Goal: Task Accomplishment & Management: Contribute content

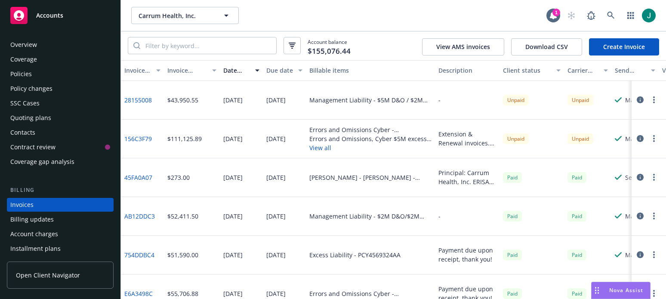
scroll to position [42, 0]
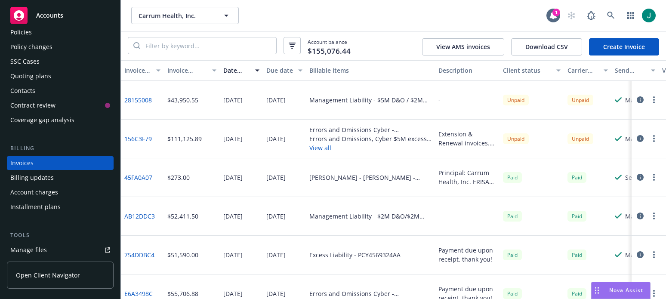
click at [37, 28] on div "Policies" at bounding box center [60, 32] width 100 height 14
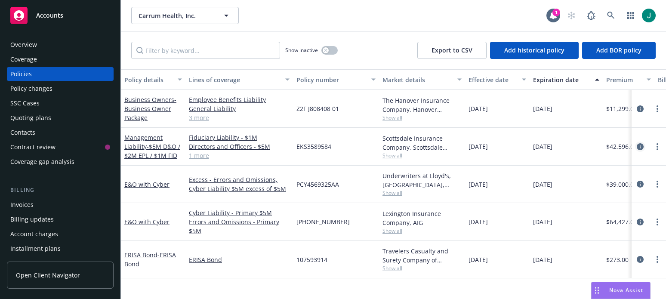
click at [639, 147] on icon "circleInformation" at bounding box center [639, 146] width 7 height 7
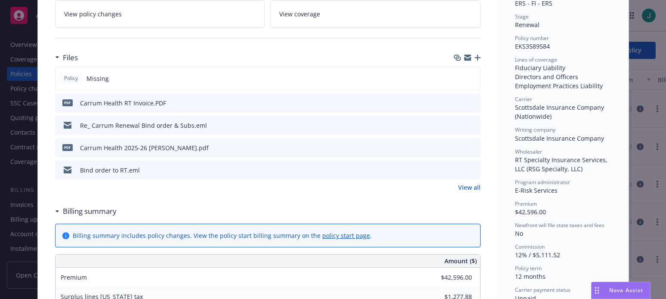
scroll to position [172, 0]
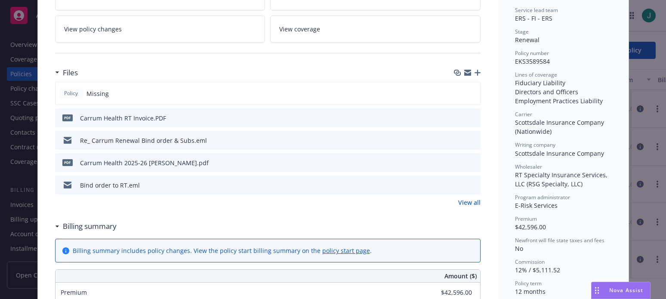
click at [474, 71] on icon "button" at bounding box center [477, 73] width 6 height 6
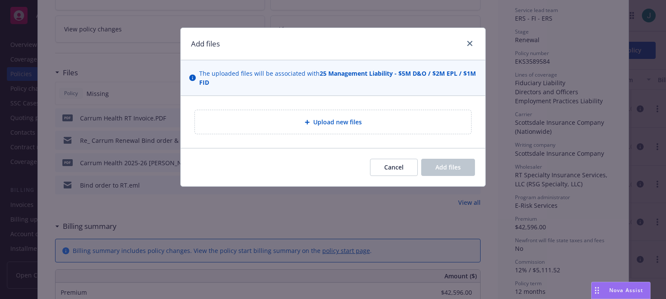
click at [346, 122] on span "Upload new files" at bounding box center [337, 121] width 49 height 9
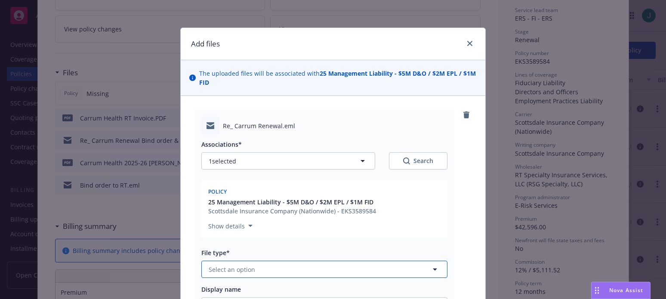
click at [433, 269] on icon "button" at bounding box center [435, 269] width 4 height 2
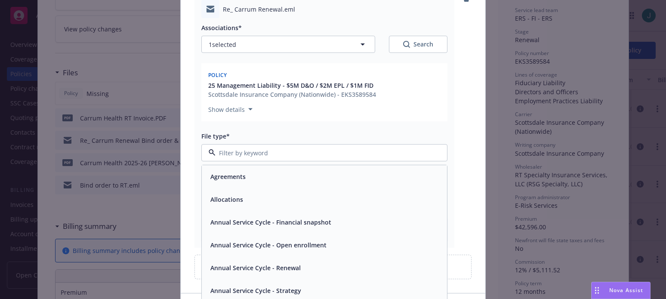
scroll to position [129, 0]
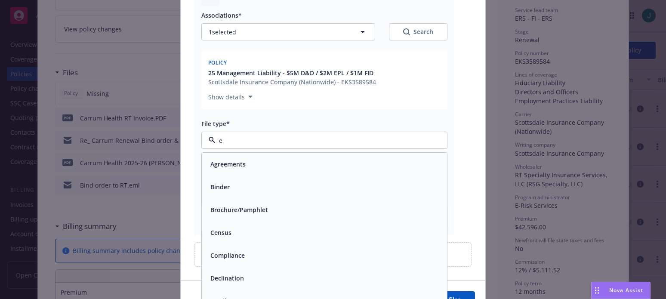
type input "em"
click at [303, 191] on div "Email" at bounding box center [324, 187] width 235 height 12
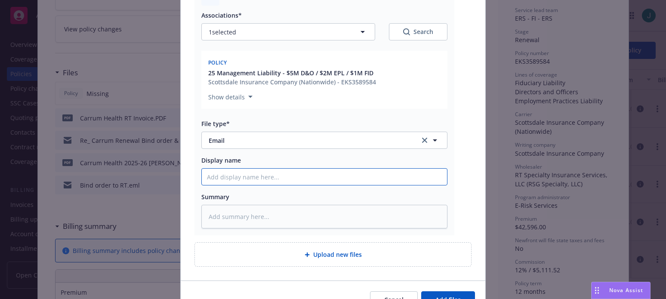
click at [273, 175] on input "Display name" at bounding box center [324, 177] width 245 height 16
type textarea "x"
type input "B"
type textarea "x"
type input "Bo"
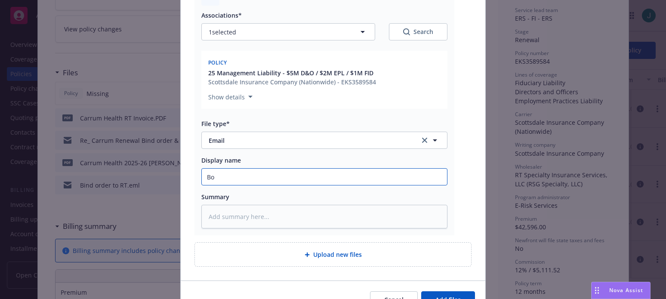
type textarea "x"
type input "Bon"
type textarea "x"
type input "Bond"
type textarea "x"
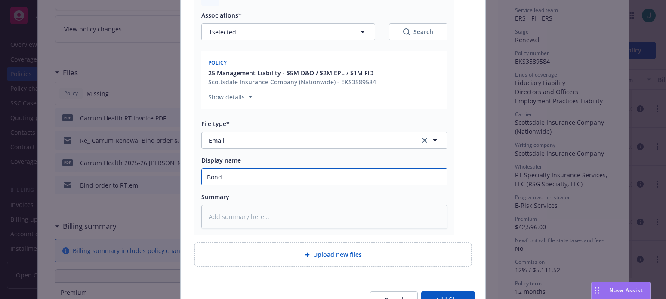
type input "Bonde"
type textarea "x"
type input "Bonder"
type textarea "x"
type input "Bonder"
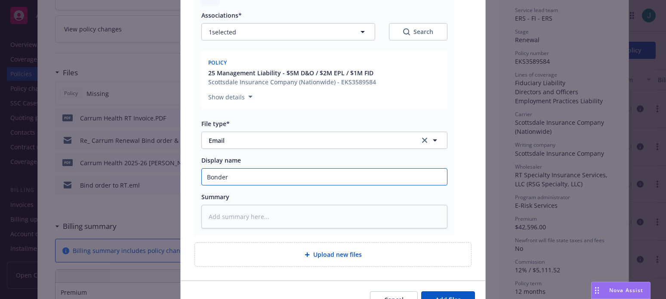
type textarea "x"
type input "Bonder"
type textarea "x"
type input "Bonde"
type textarea "x"
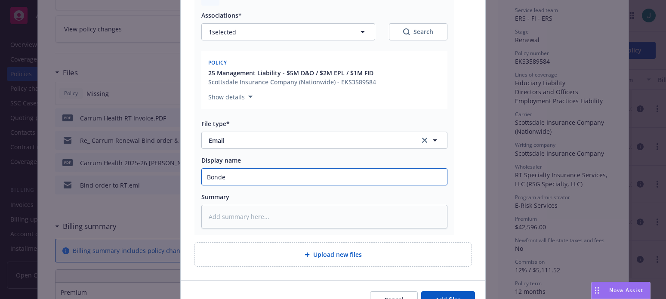
type input "Bond"
type textarea "x"
type input "Bon"
type textarea "x"
type input "Bo"
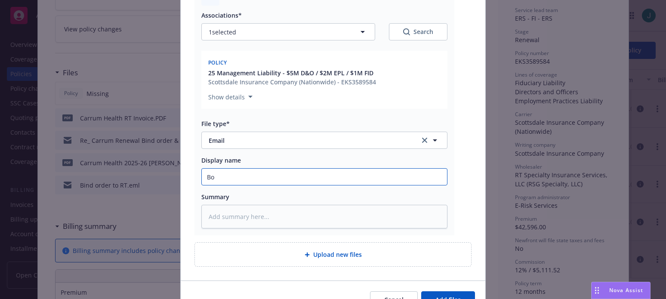
type textarea "x"
type input "B"
type textarea "x"
type input "Bi"
type textarea "x"
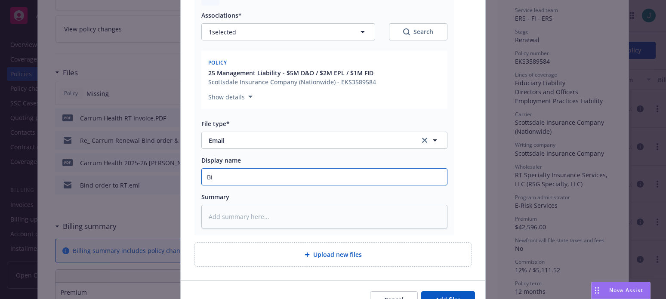
type input "Bin"
type textarea "x"
type input "Bind"
type textarea "x"
type input "Binde"
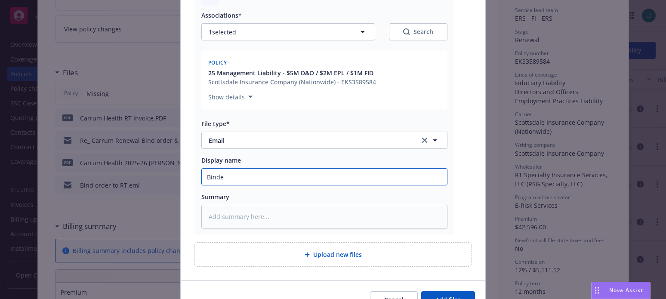
type textarea "x"
type input "Binder"
type textarea "x"
type input "Binder &"
type textarea "x"
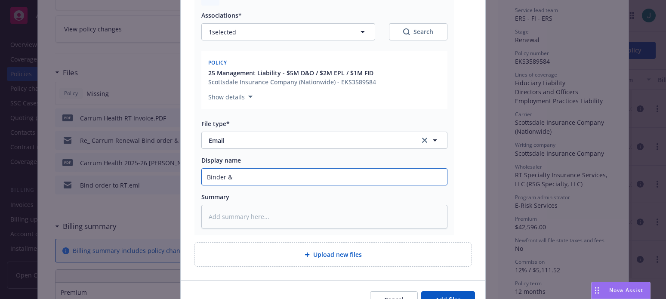
type input "Binder &"
type textarea "x"
type input "Binder & I"
type textarea "x"
type input "Binder & In"
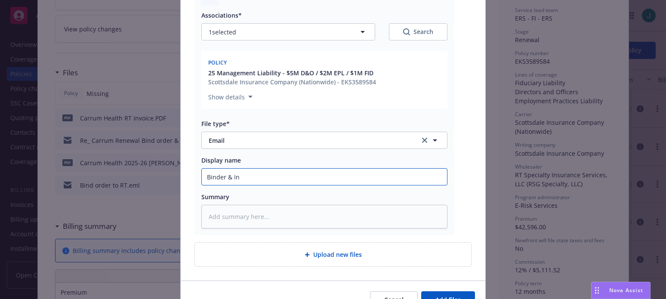
type textarea "x"
type input "Binder & Invo"
type textarea "x"
type input "Binder & Invoi"
type textarea "x"
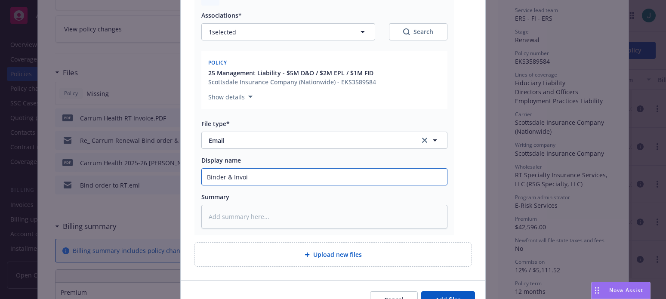
type input "Binder & Invoic"
type textarea "x"
type input "Binder & Invoice"
type textarea "x"
type input "Binder & Invoice"
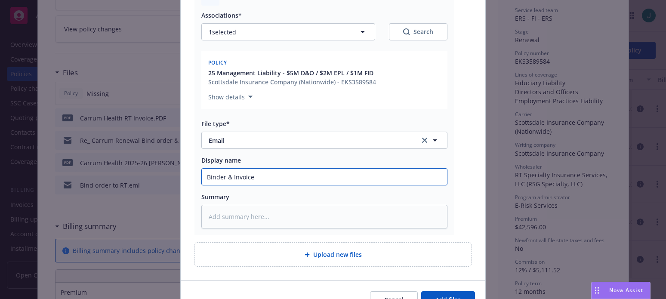
type textarea "x"
type input "Binder & Invoice t"
type textarea "x"
type input "Binder & Invoice to"
type textarea "x"
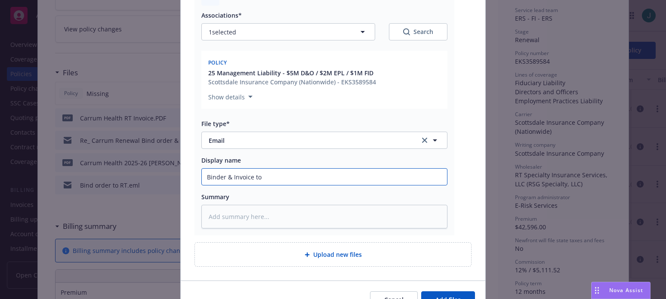
type input "Binder & Invoice to"
type textarea "x"
type input "Binder & Invoice to Cl"
type textarea "x"
type input "Binder & Invoice to Cli"
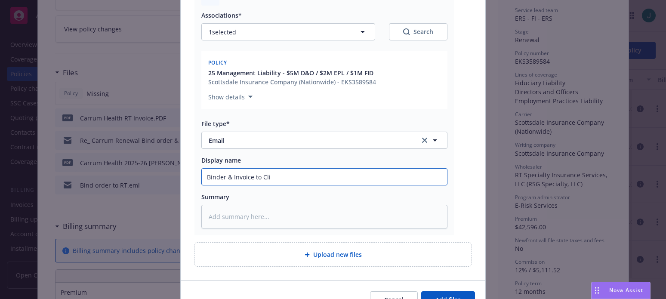
type textarea "x"
type input "Binder & Invoice to Clin"
type textarea "x"
type input "Binder & Invoice to Clinet"
type textarea "x"
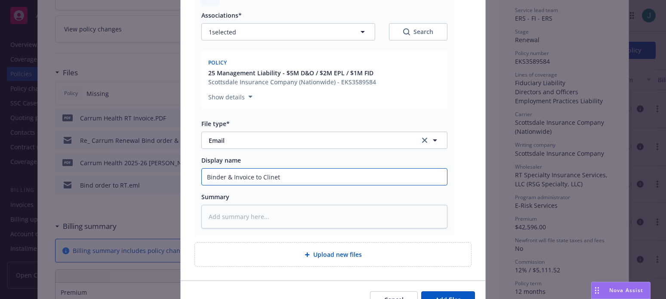
type input "Binder & Invoice to [PERSON_NAME]"
type textarea "x"
type input "Binder & Invoice to Clin"
type textarea "x"
type input "Binder & Invoice to Cli"
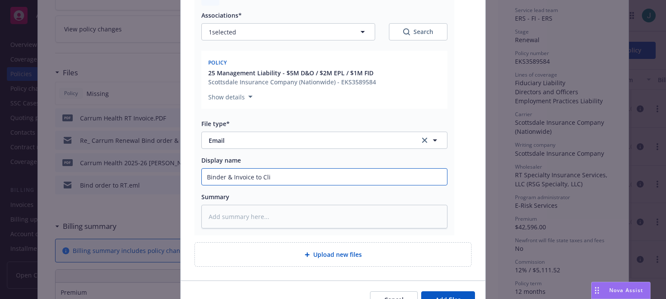
type textarea "x"
type input "Binder & Invoice to Clie"
type textarea "x"
type input "Binder & Invoice to Clien"
type textarea "x"
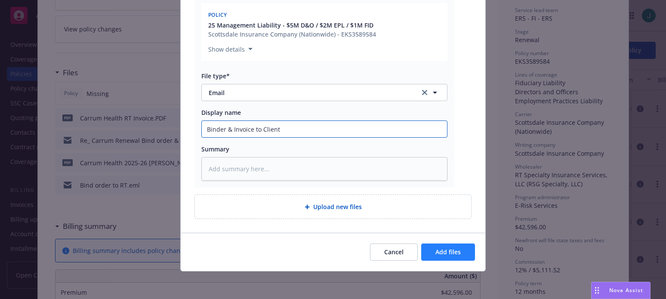
type input "Binder & Invoice to Client"
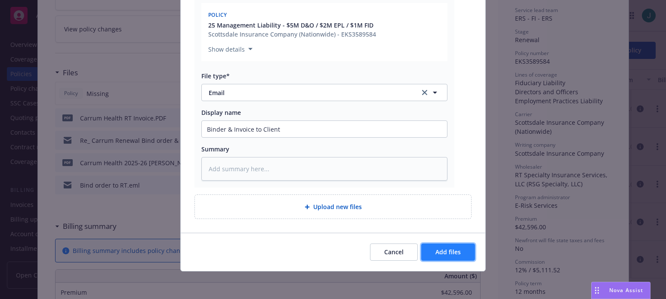
click at [453, 251] on span "Add files" at bounding box center [447, 252] width 25 height 8
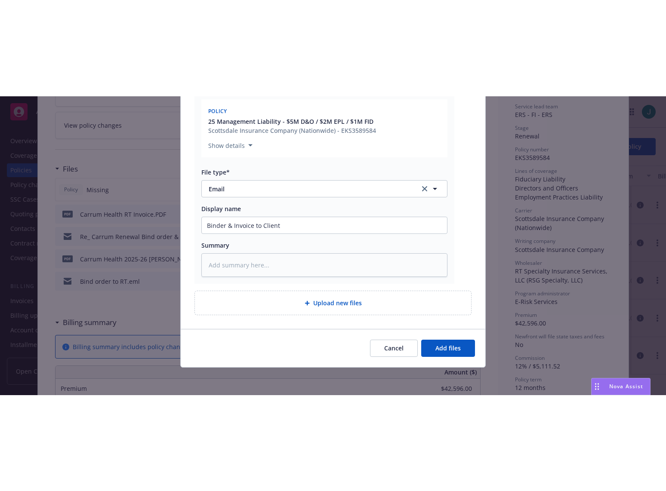
scroll to position [145, 0]
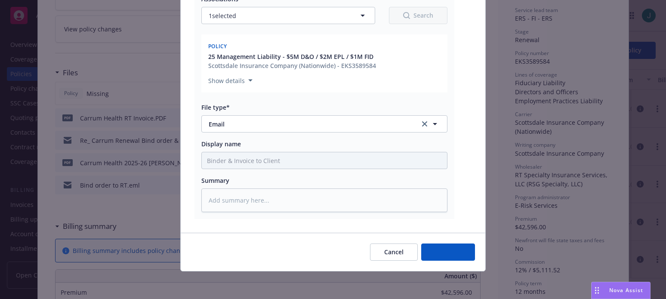
type textarea "x"
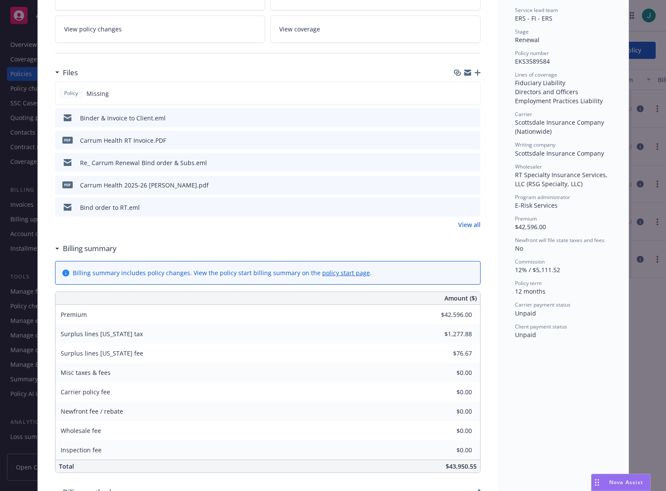
scroll to position [0, 0]
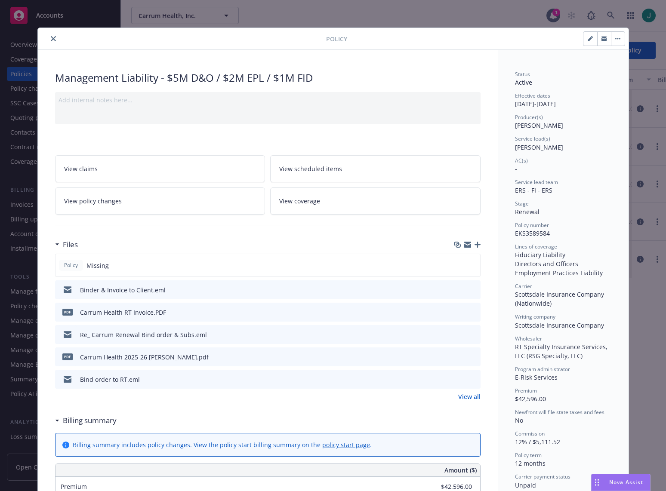
click at [51, 38] on icon "close" at bounding box center [53, 38] width 5 height 5
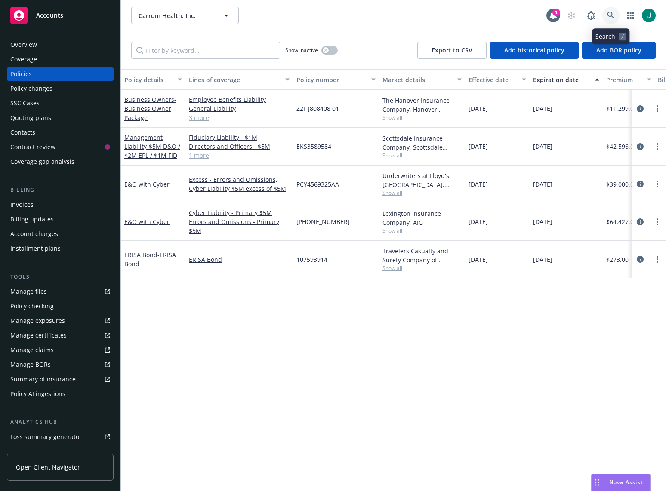
click at [614, 14] on link at bounding box center [610, 15] width 17 height 17
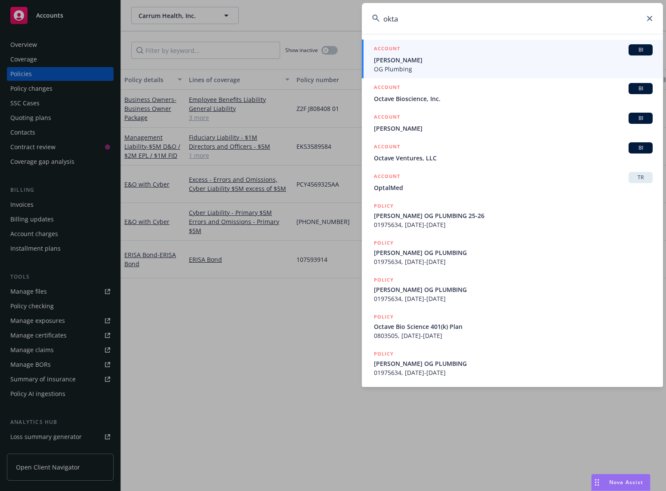
type input "okta"
drag, startPoint x: 428, startPoint y: 21, endPoint x: 359, endPoint y: 18, distance: 69.7
click at [359, 18] on div "okta ACCOUNT BI [PERSON_NAME] OG Plumbing ACCOUNT BI Octave Bioscience, Inc. AC…" at bounding box center [333, 245] width 666 height 491
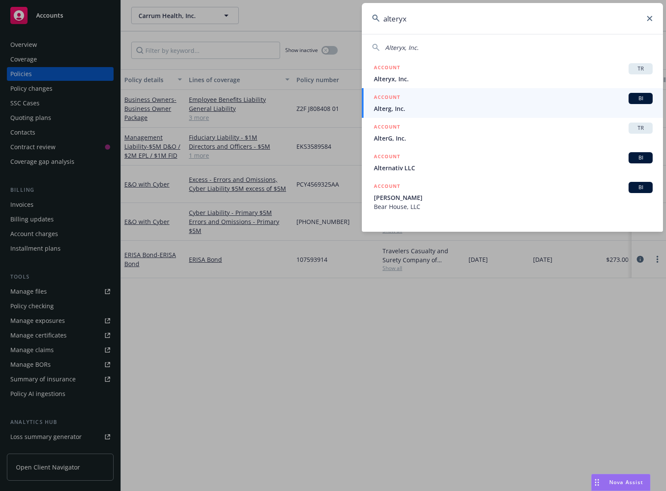
type input "alteryx"
click at [651, 20] on icon at bounding box center [649, 18] width 5 height 5
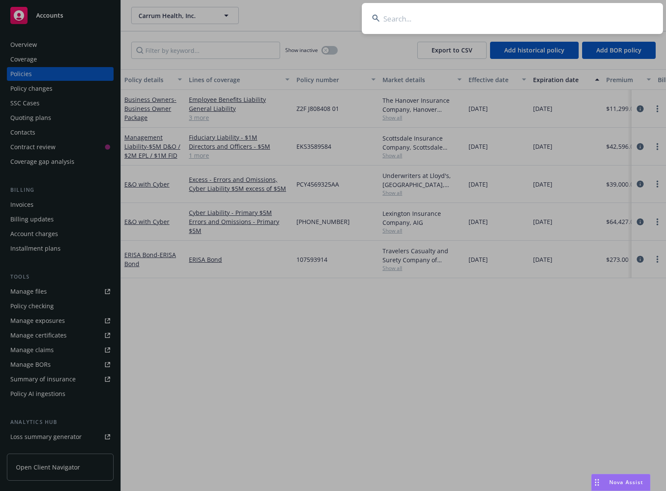
drag, startPoint x: 501, startPoint y: 371, endPoint x: 503, endPoint y: 361, distance: 10.5
